Goal: Task Accomplishment & Management: Complete application form

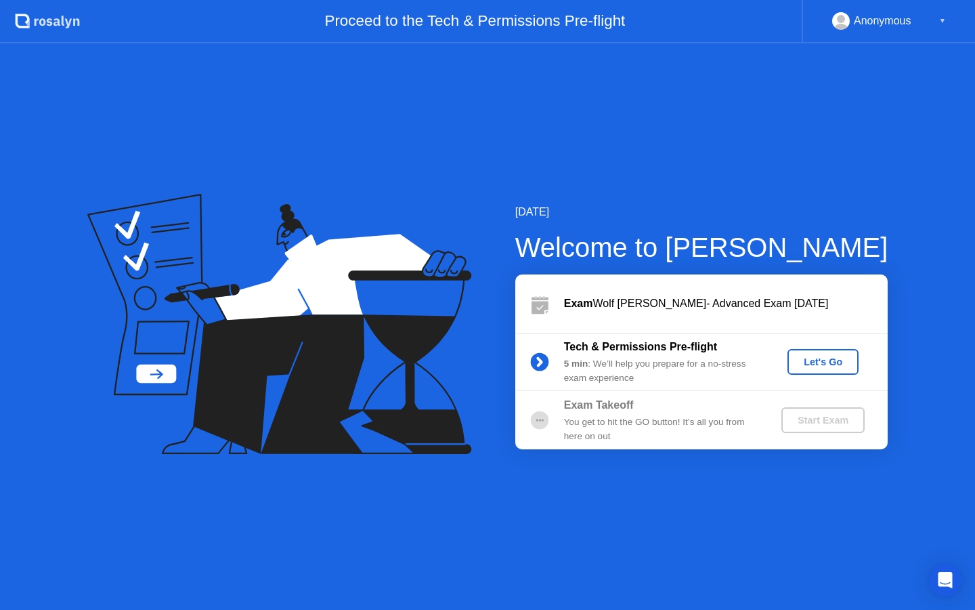
click at [817, 361] on div "Let's Go" at bounding box center [823, 361] width 60 height 11
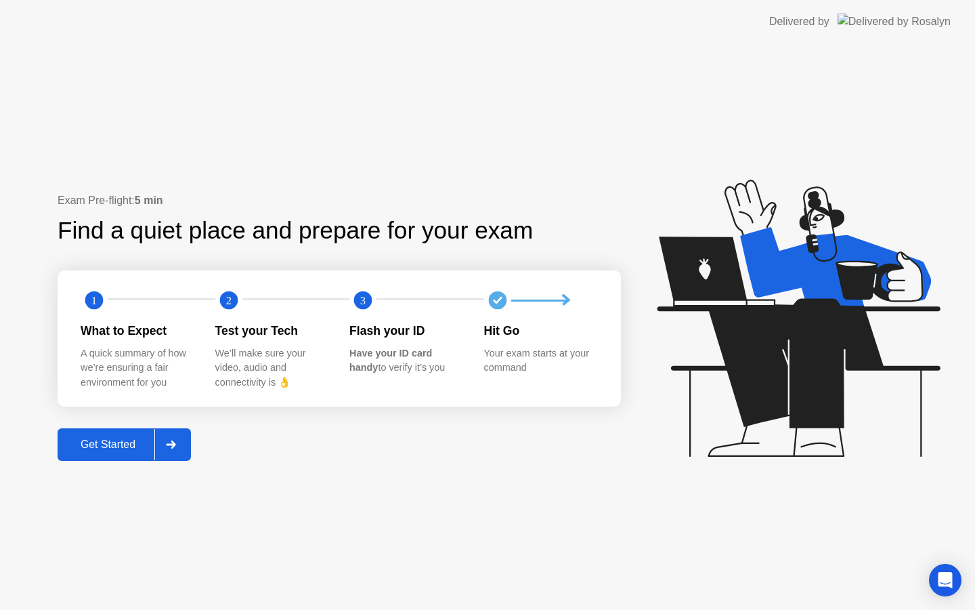
click at [145, 434] on button "Get Started" at bounding box center [124, 444] width 133 height 33
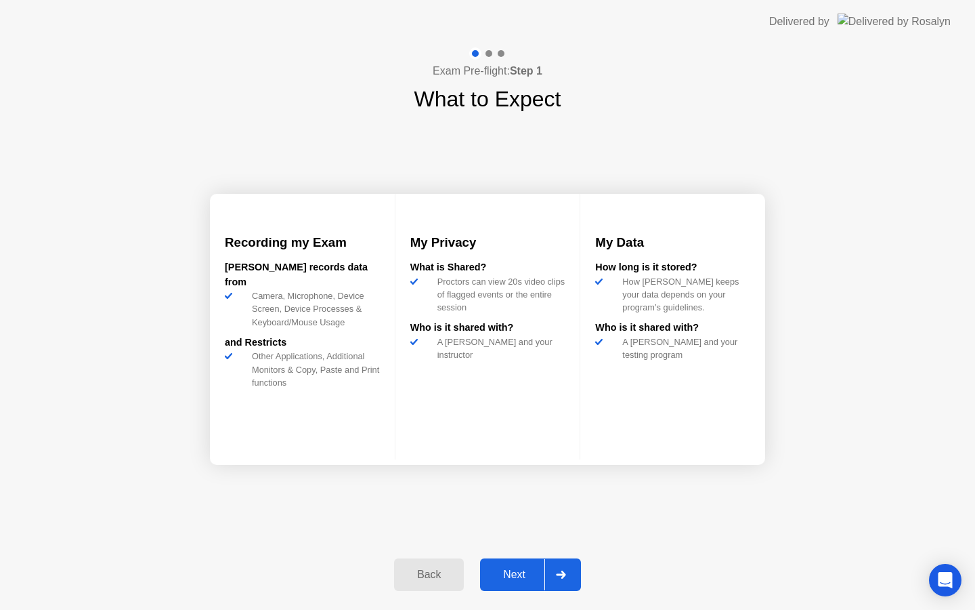
click at [509, 564] on button "Next" at bounding box center [530, 574] width 101 height 33
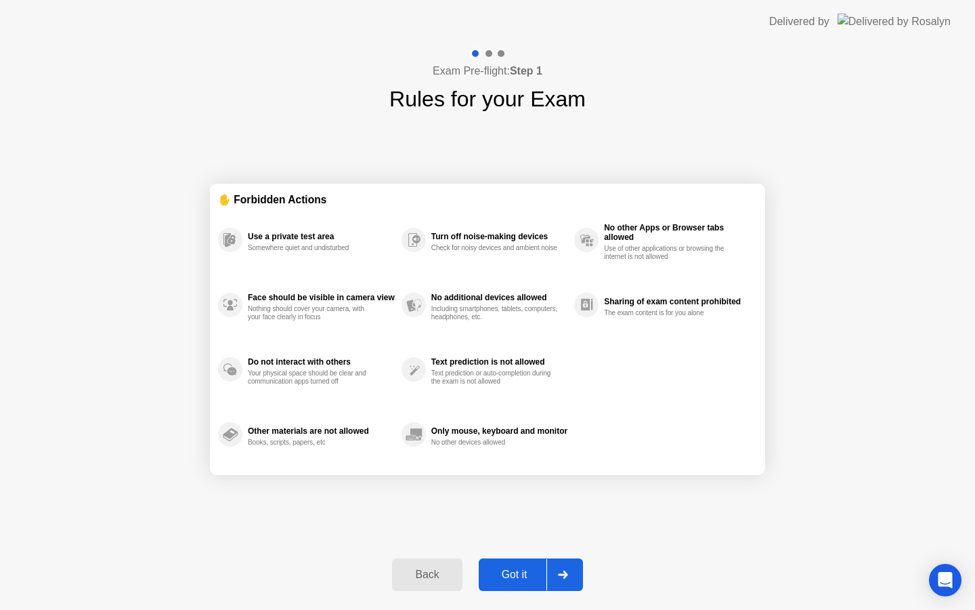
click at [522, 570] on div "Got it" at bounding box center [515, 574] width 64 height 12
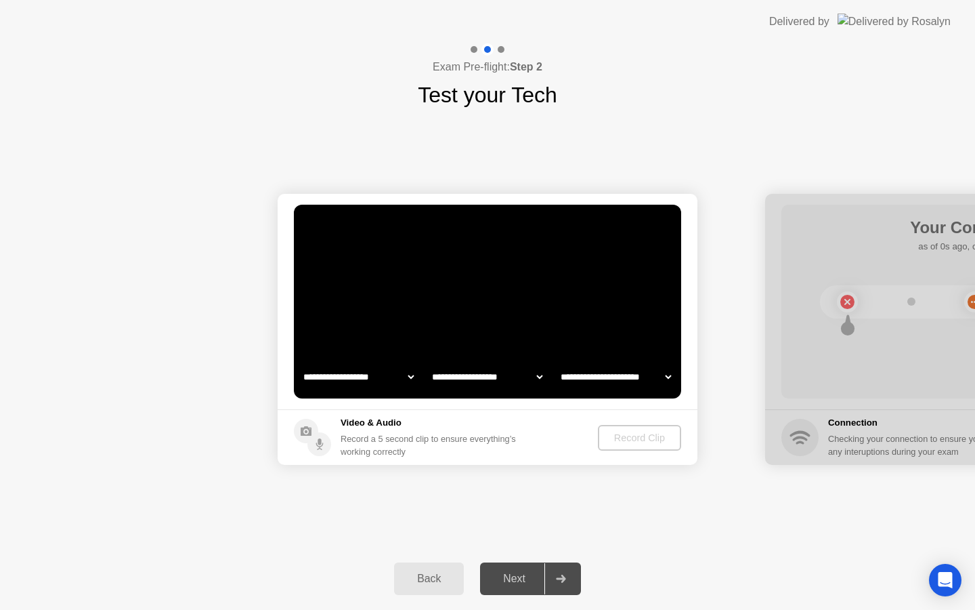
select select "**********"
select select "*******"
click at [402, 379] on select "**********" at bounding box center [359, 376] width 116 height 27
select select "**********"
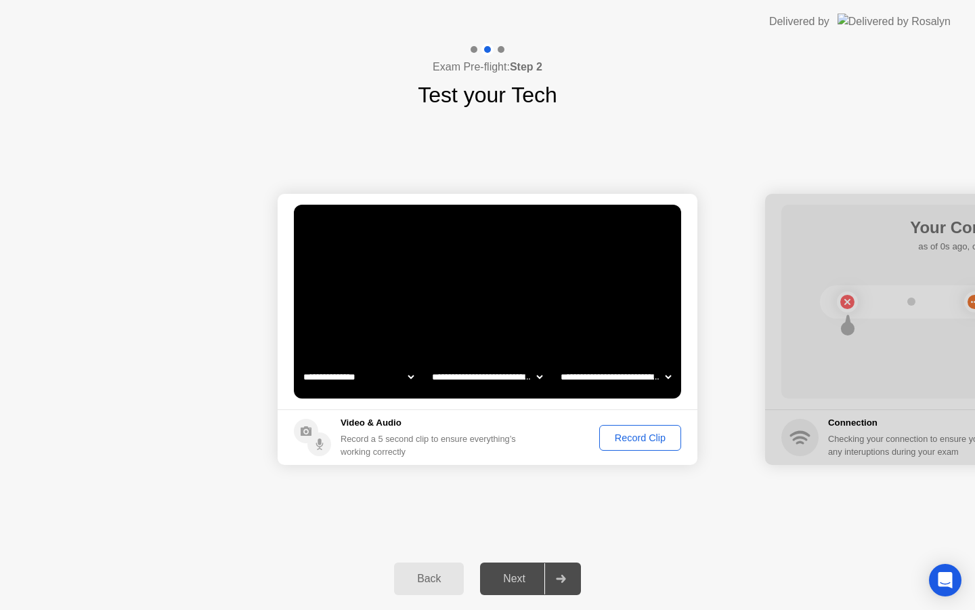
click at [636, 439] on div "Record Clip" at bounding box center [640, 437] width 72 height 11
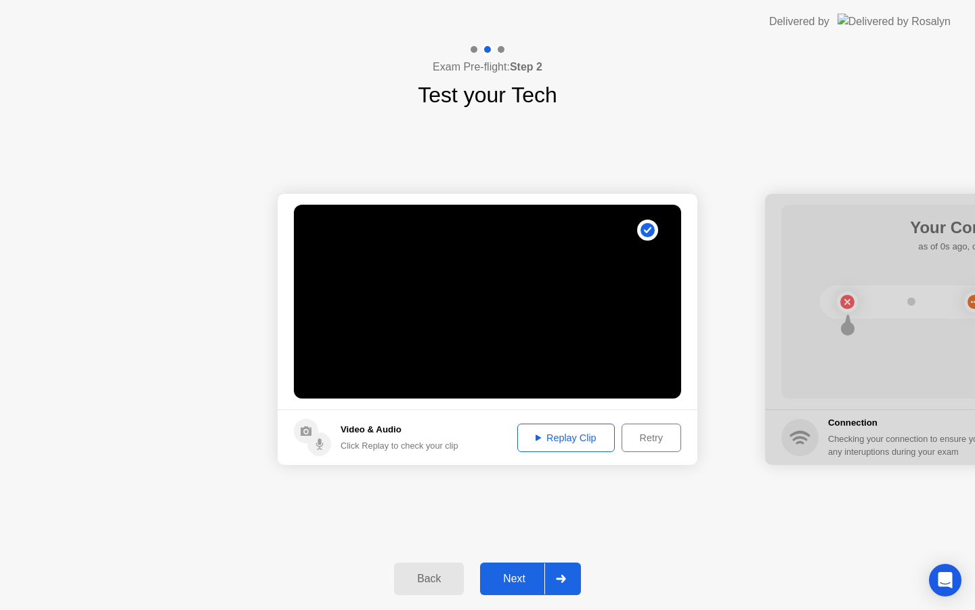
click at [544, 437] on div "Replay Clip" at bounding box center [566, 437] width 88 height 11
click at [519, 574] on div "Next" at bounding box center [514, 578] width 60 height 12
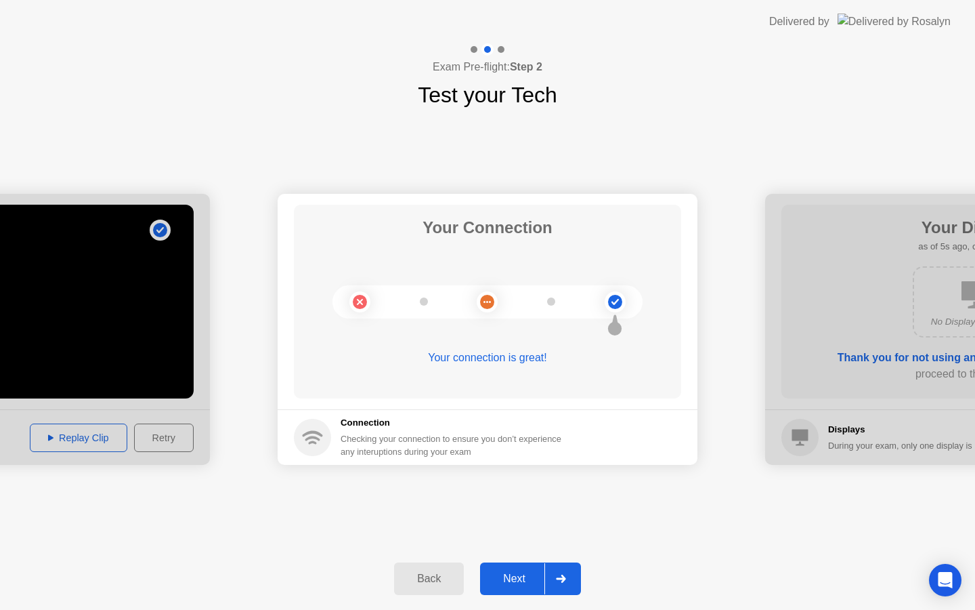
click at [490, 582] on div "Next" at bounding box center [514, 578] width 60 height 12
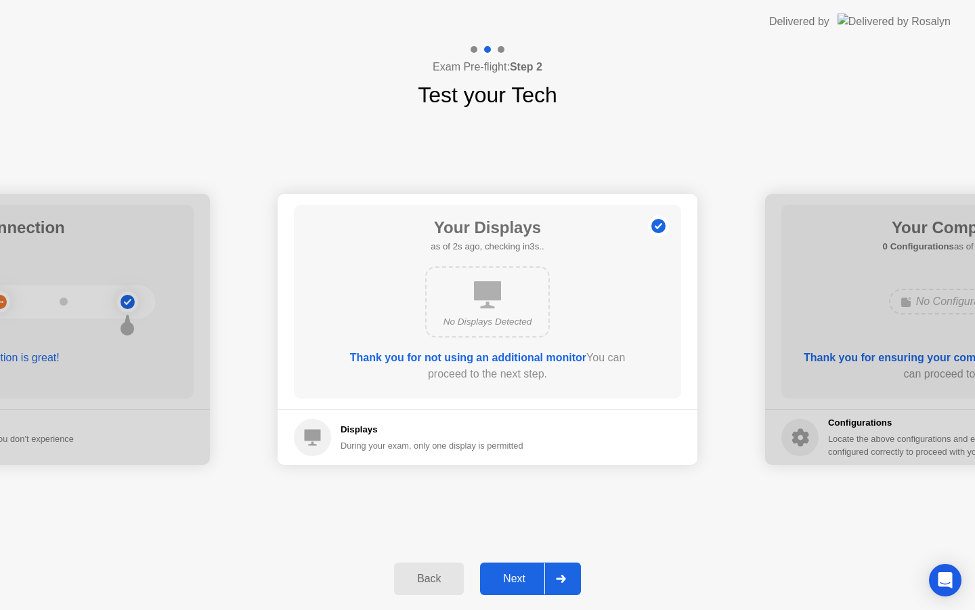
click at [528, 582] on div "Next" at bounding box center [514, 578] width 60 height 12
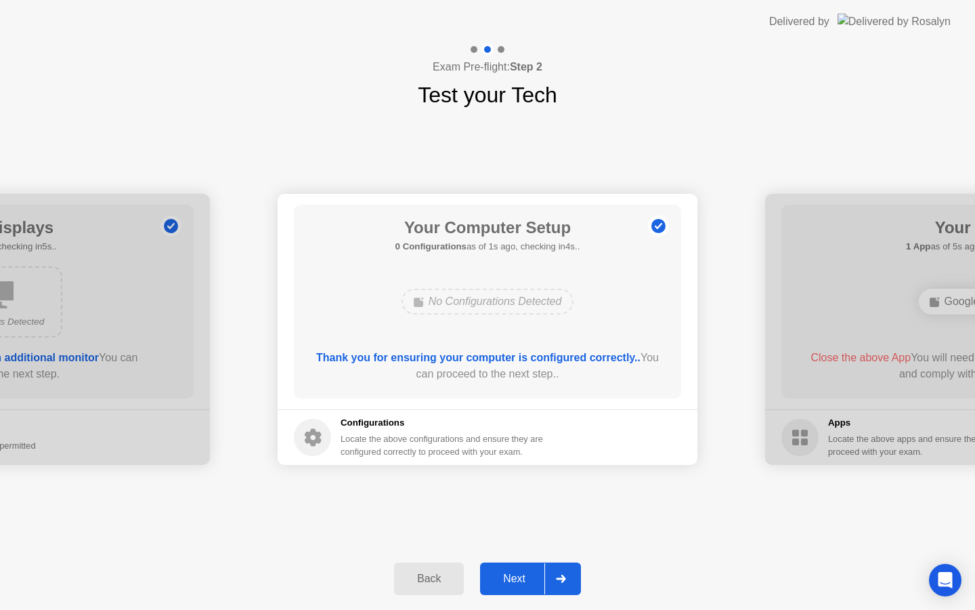
click at [532, 579] on div "Next" at bounding box center [514, 578] width 60 height 12
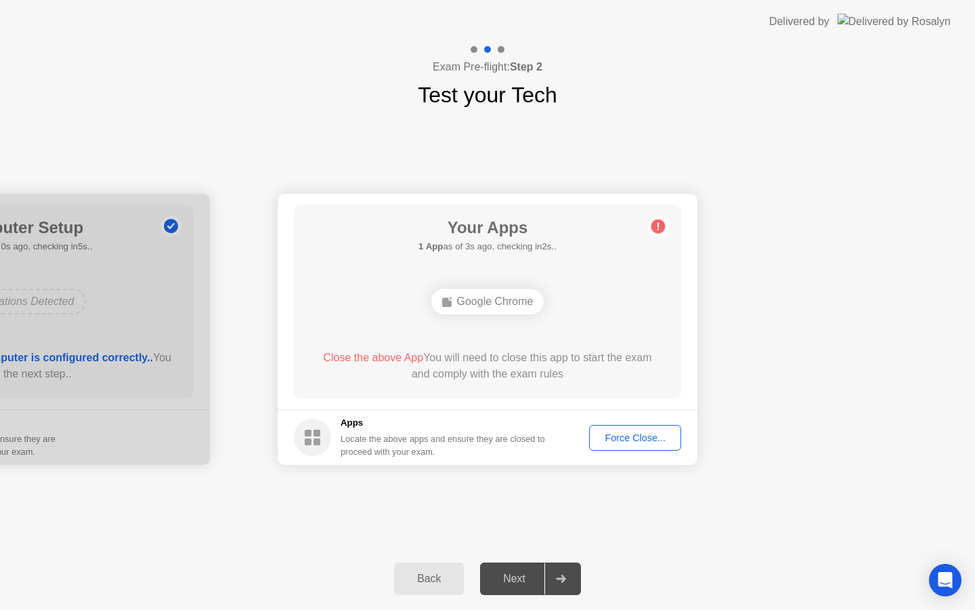
click at [629, 434] on div "Force Close..." at bounding box center [635, 437] width 83 height 11
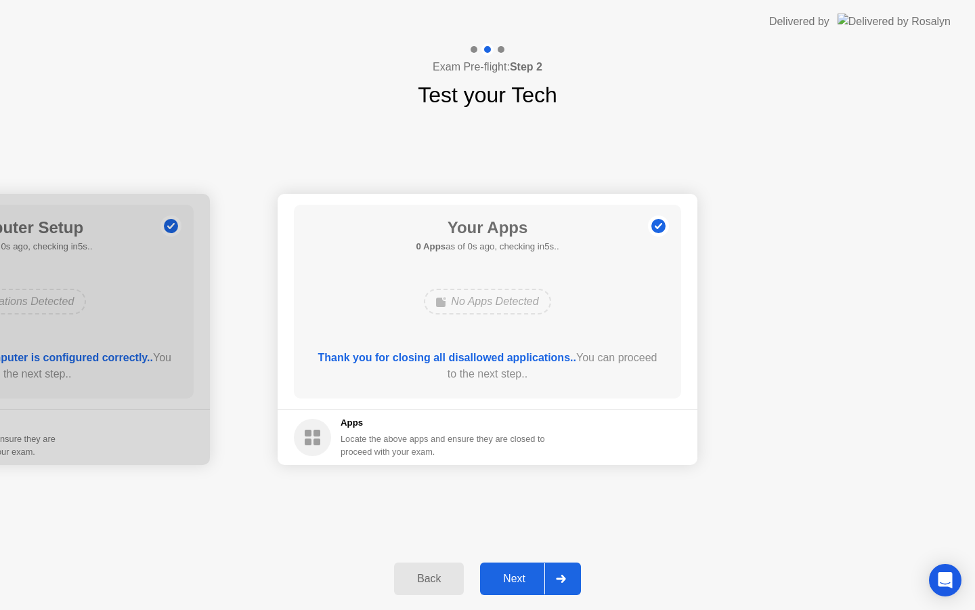
click at [515, 572] on div "Next" at bounding box center [514, 578] width 60 height 12
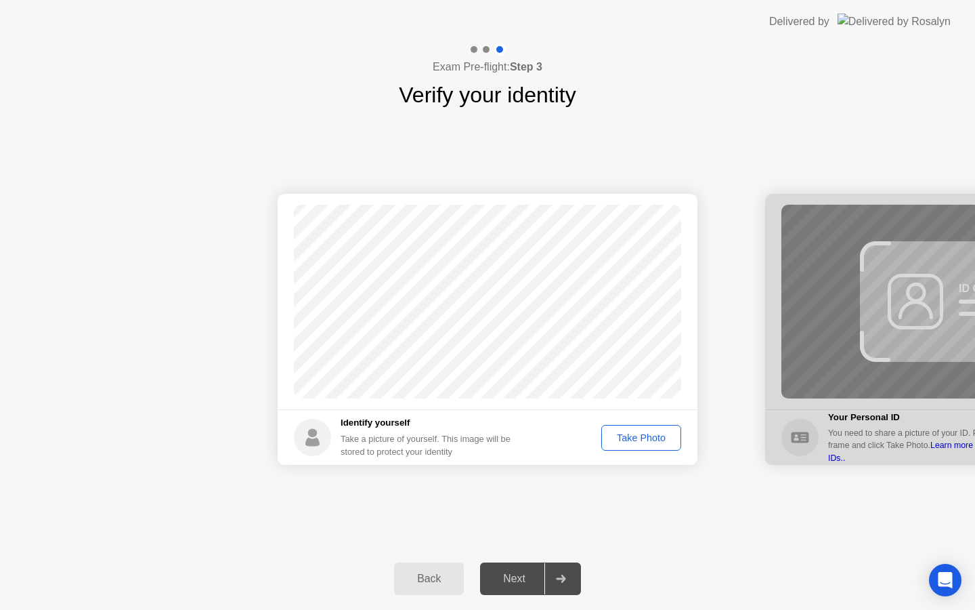
click at [640, 442] on div "Take Photo" at bounding box center [641, 437] width 70 height 11
click at [540, 580] on div "Next" at bounding box center [514, 578] width 60 height 12
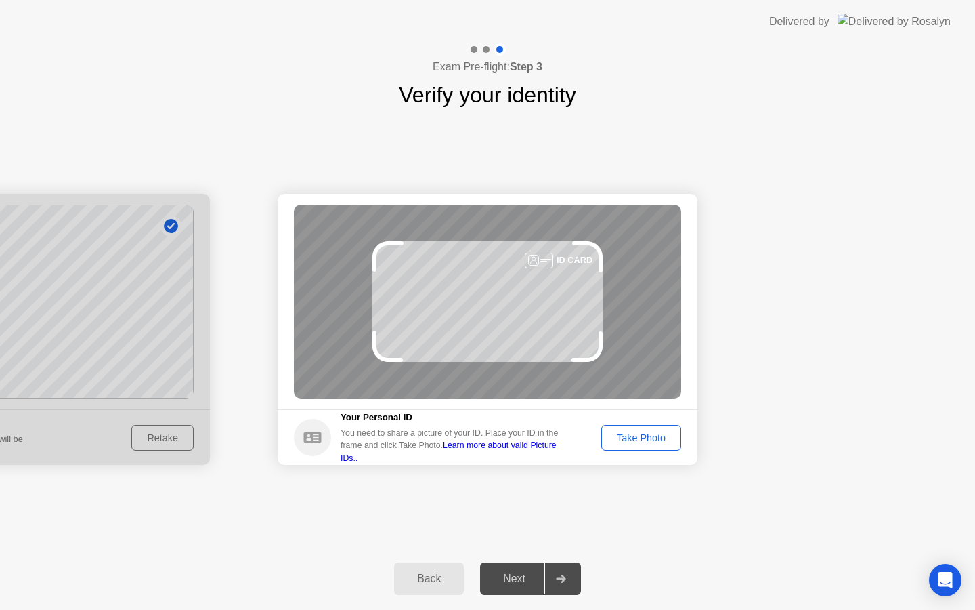
click at [654, 434] on div "Take Photo" at bounding box center [641, 437] width 70 height 11
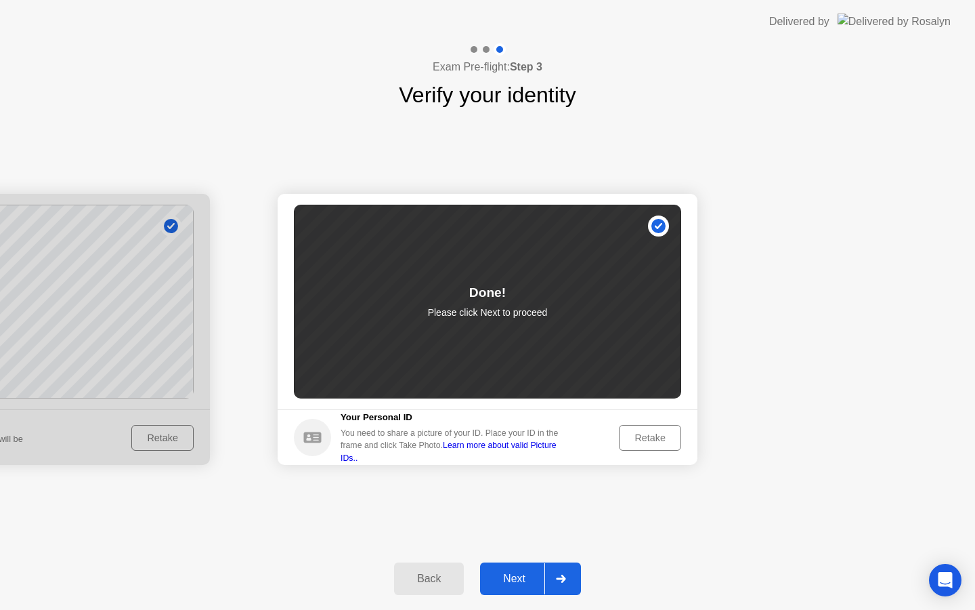
click at [522, 584] on div "Next" at bounding box center [514, 578] width 60 height 12
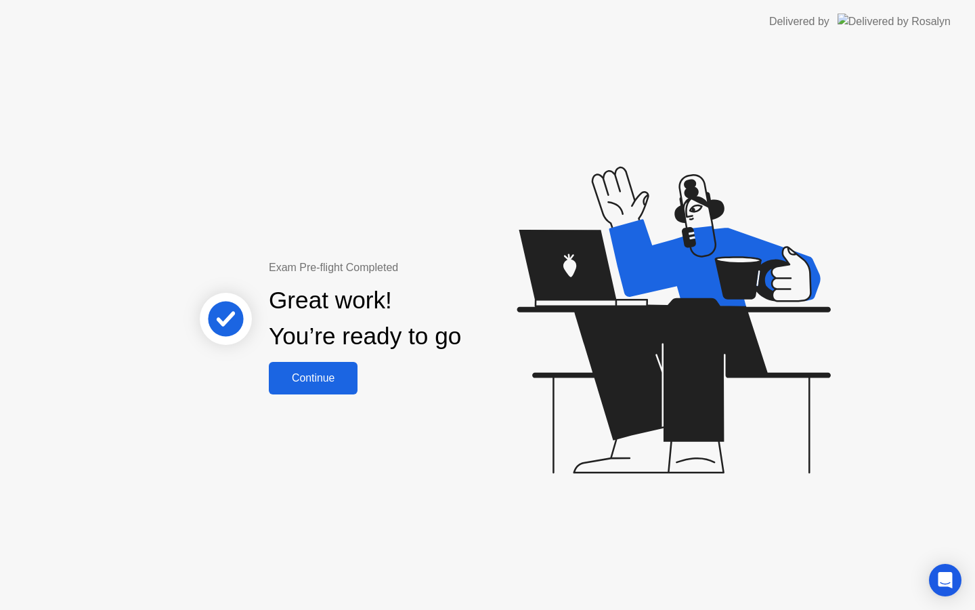
click at [284, 364] on button "Continue" at bounding box center [313, 378] width 89 height 33
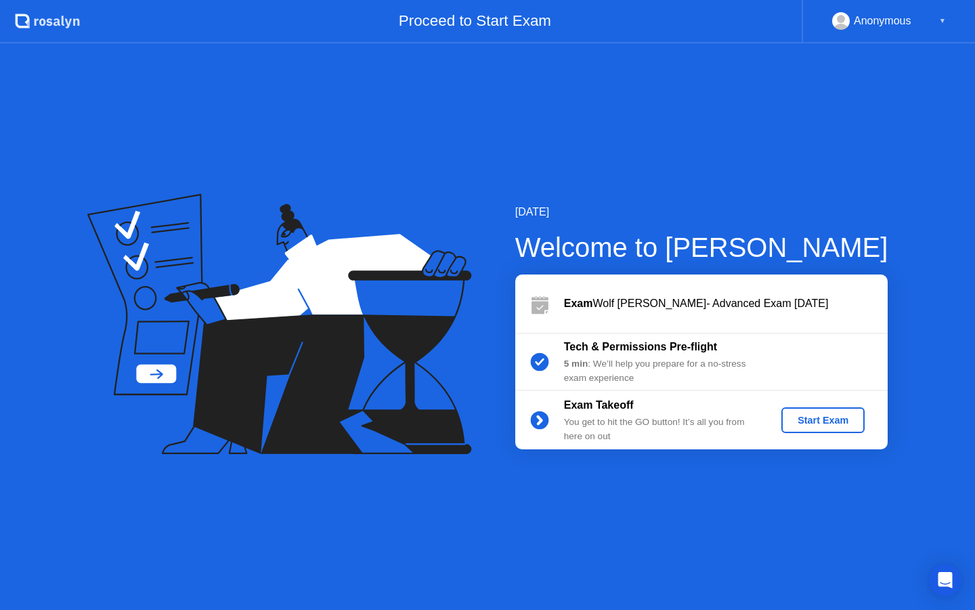
click at [799, 414] on div "Start Exam" at bounding box center [823, 419] width 72 height 11
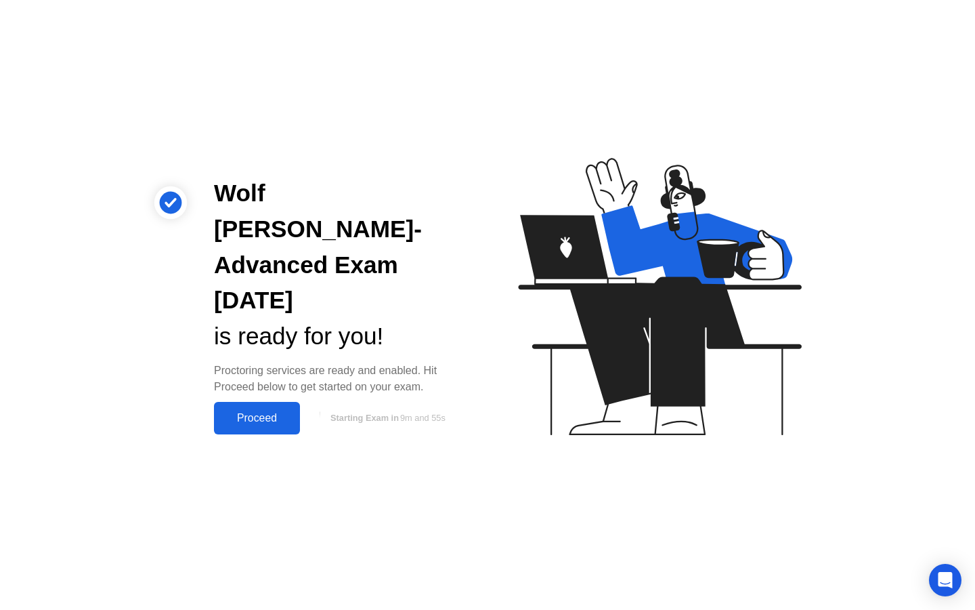
click at [275, 412] on div "Proceed" at bounding box center [257, 418] width 78 height 12
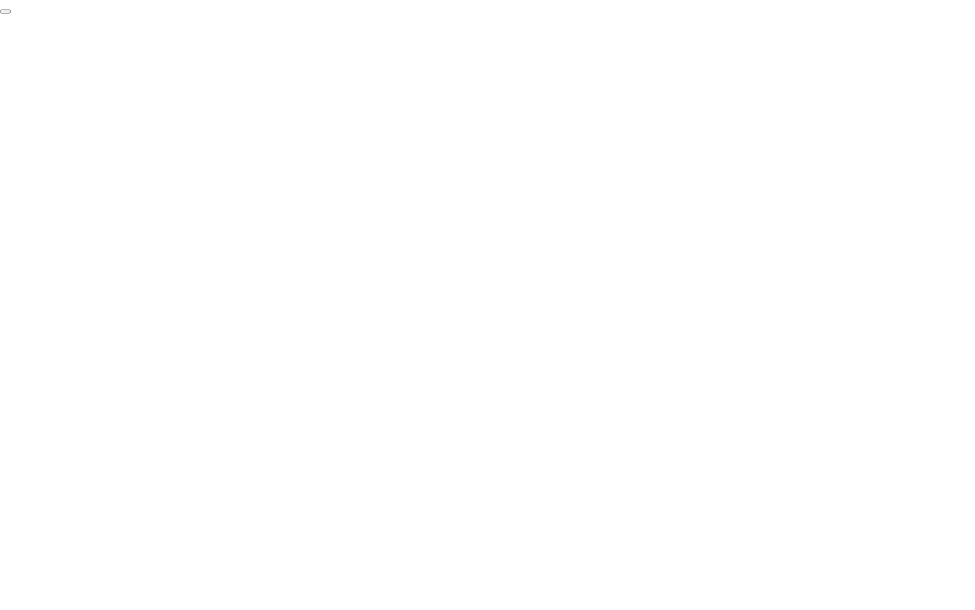
click div "End Proctoring Session"
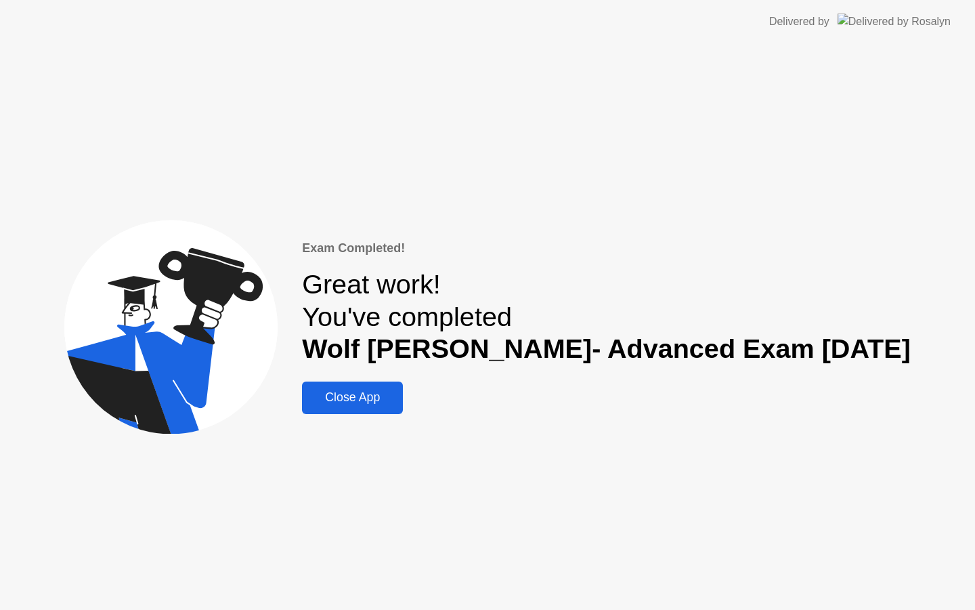
click at [399, 400] on div "Close App" at bounding box center [352, 397] width 93 height 14
